Goal: Task Accomplishment & Management: Use online tool/utility

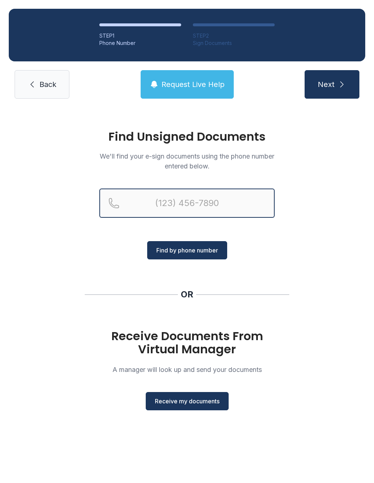
click at [202, 198] on input "Reservation phone number" at bounding box center [186, 202] width 175 height 29
type input "[PHONE_NUMBER]"
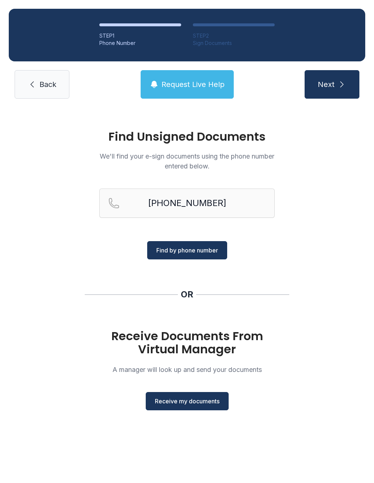
click at [211, 254] on button "Find by phone number" at bounding box center [187, 250] width 80 height 18
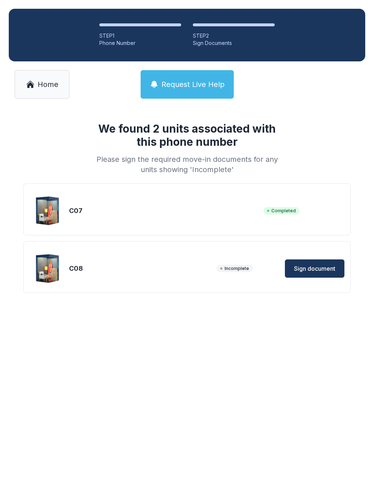
click at [321, 262] on button "Sign document" at bounding box center [315, 268] width 60 height 18
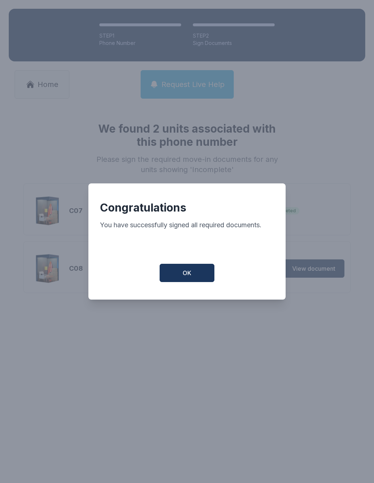
click at [201, 267] on button "OK" at bounding box center [187, 273] width 55 height 18
